Goal: Task Accomplishment & Management: Manage account settings

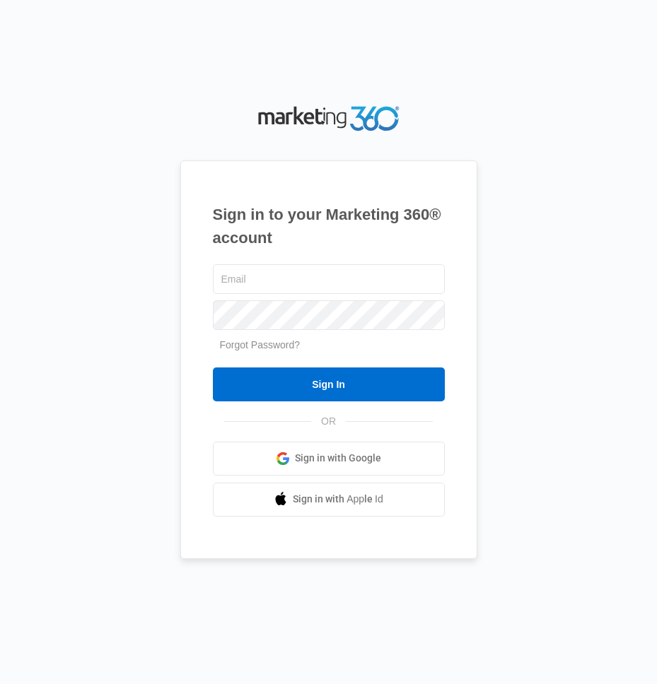
type input "[EMAIL_ADDRESS][DOMAIN_NAME]"
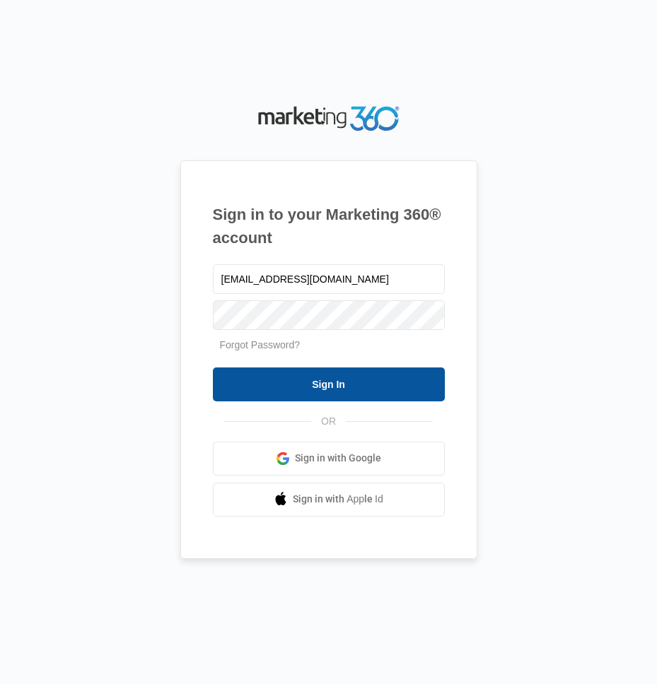
drag, startPoint x: 325, startPoint y: 366, endPoint x: 325, endPoint y: 384, distance: 17.7
click at [325, 367] on form "gwassist@vintage-corp.com Forgot Password? Sign In" at bounding box center [329, 332] width 232 height 140
click at [326, 390] on input "Sign In" at bounding box center [329, 385] width 232 height 34
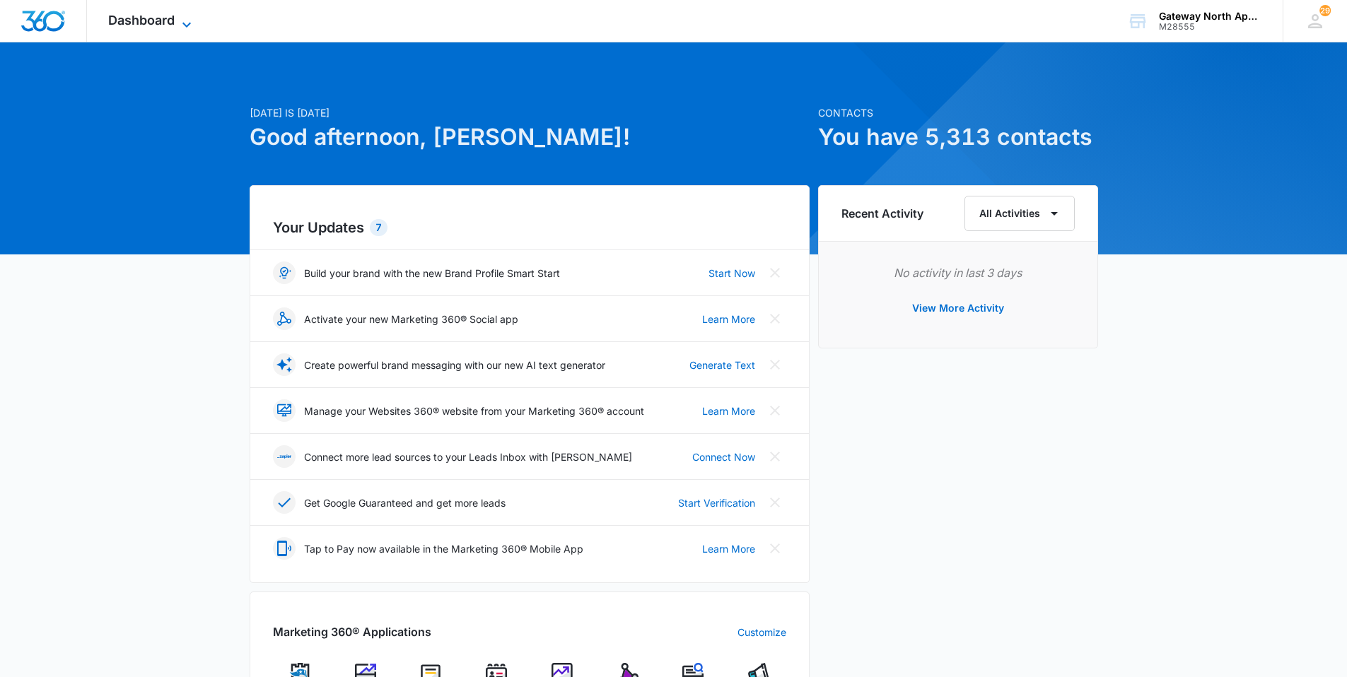
click at [129, 25] on span "Dashboard" at bounding box center [141, 20] width 66 height 15
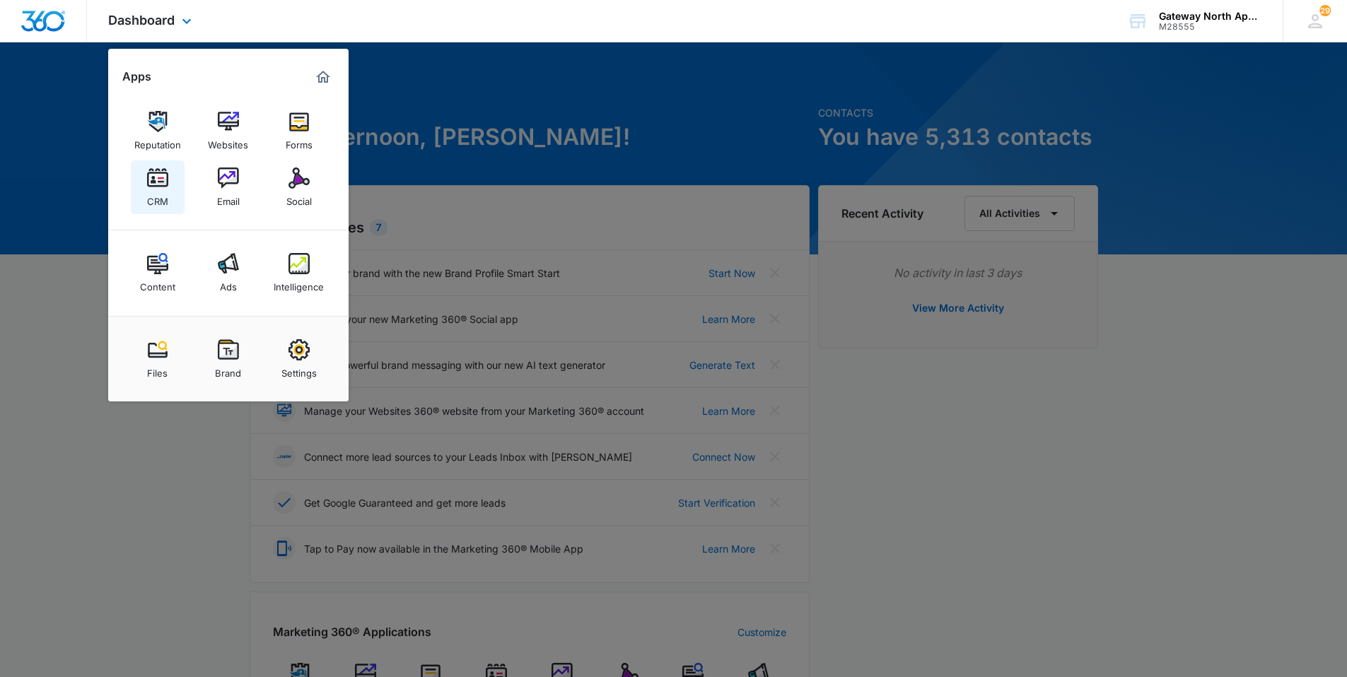
click at [157, 169] on img at bounding box center [157, 178] width 21 height 21
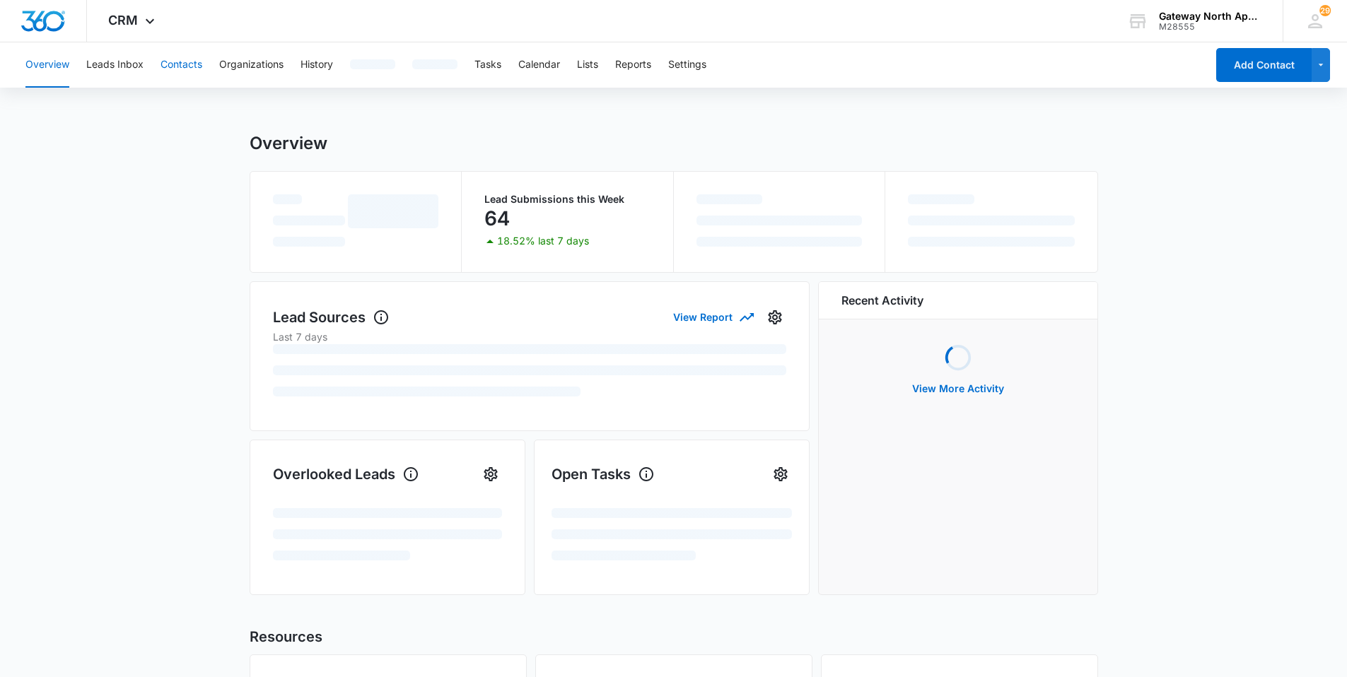
click at [183, 68] on button "Contacts" at bounding box center [181, 64] width 42 height 45
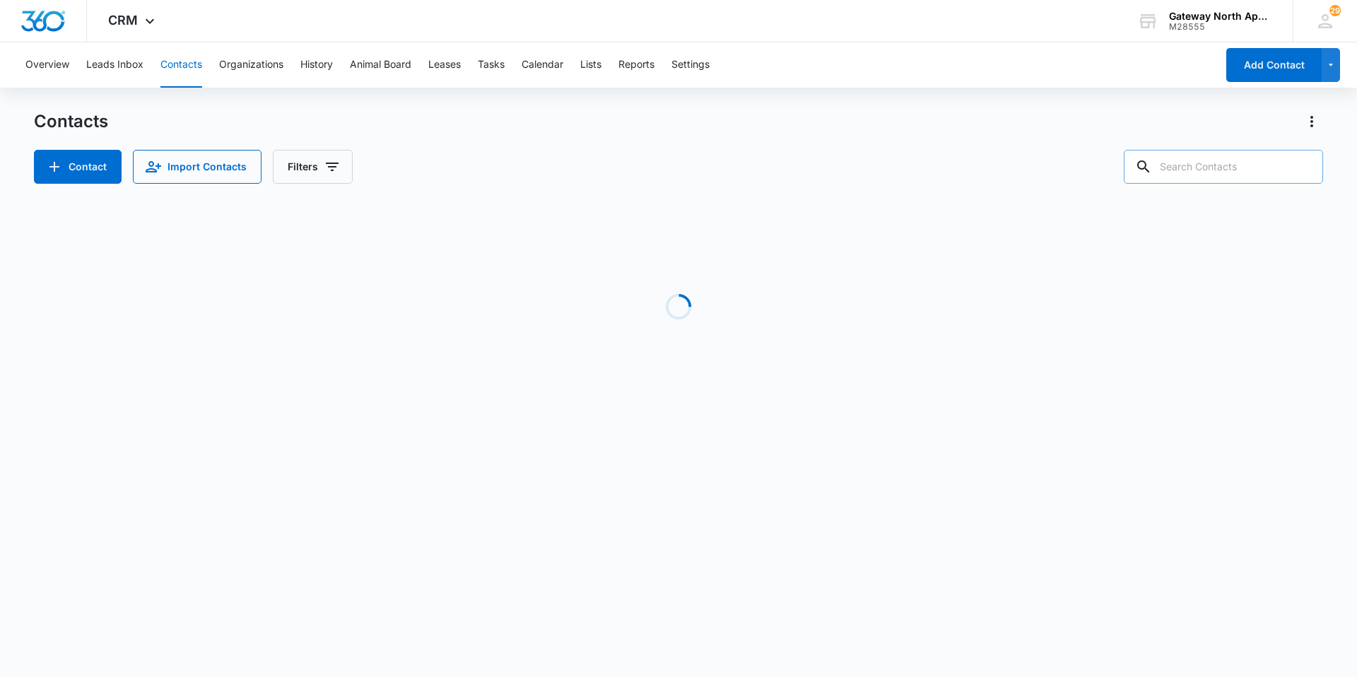
click at [656, 161] on input "text" at bounding box center [1223, 167] width 199 height 34
